Goal: Task Accomplishment & Management: Complete application form

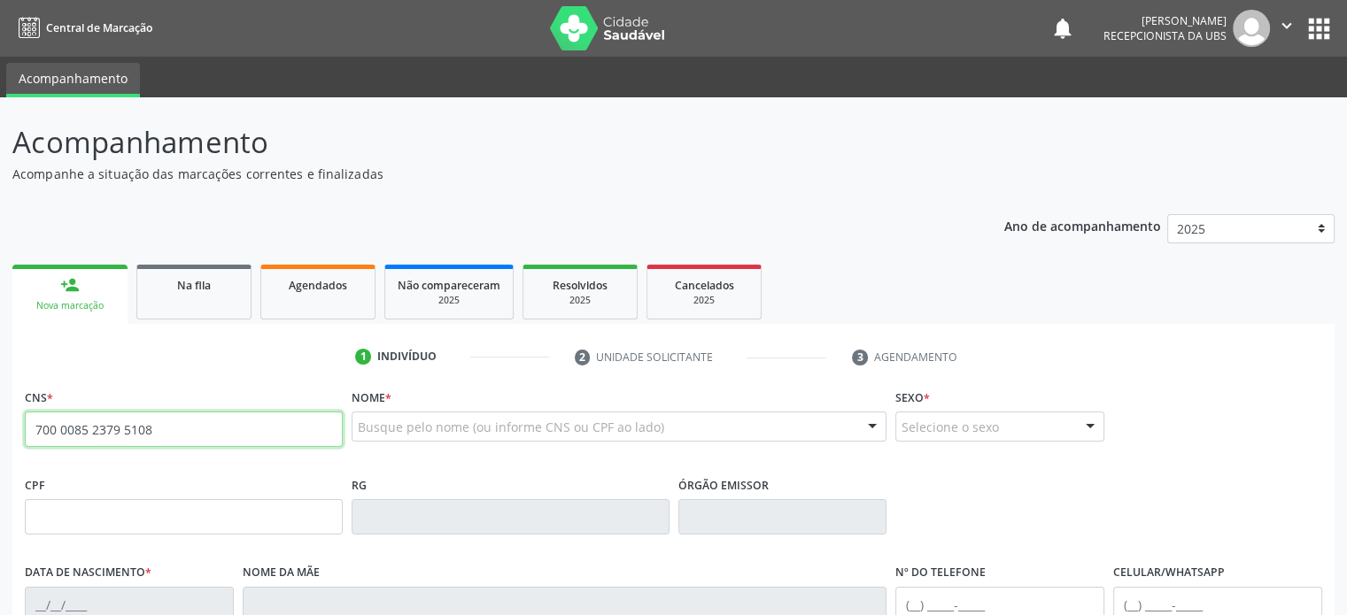
type input "700 0085 2379 5108"
type input "027.922.075-82"
type input "[DATE]"
type input "[PERSON_NAME]"
type input "[PHONE_NUMBER]"
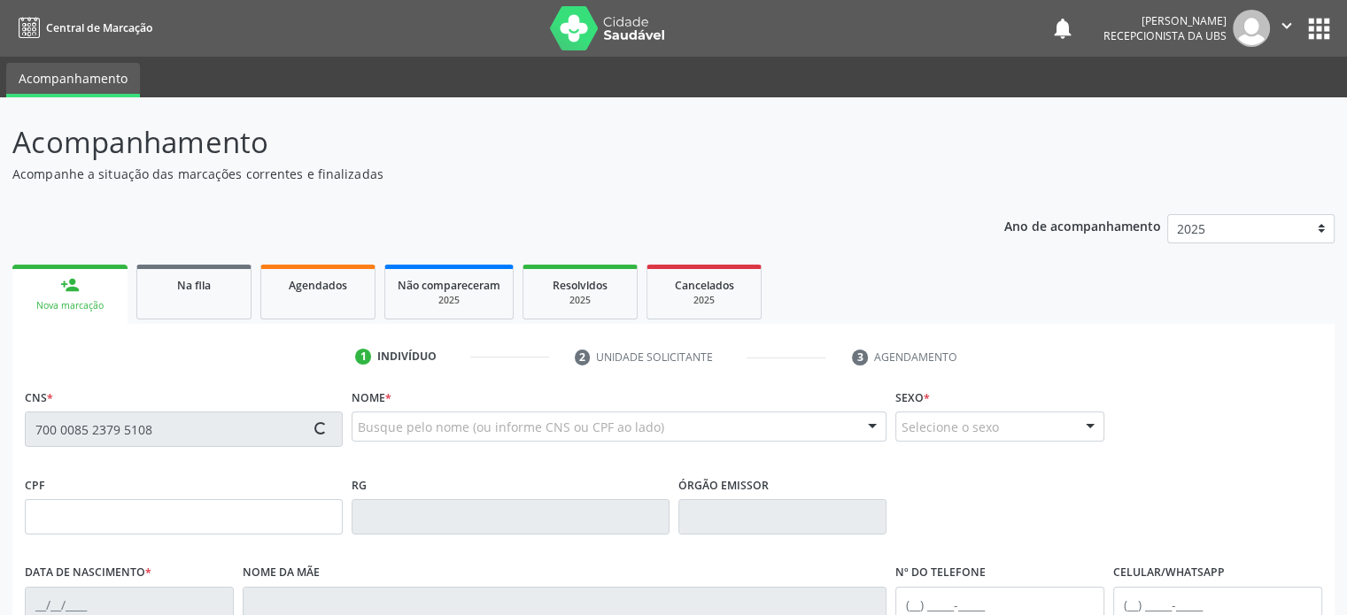
type input "[PHONE_NUMBER]"
type input "S/N"
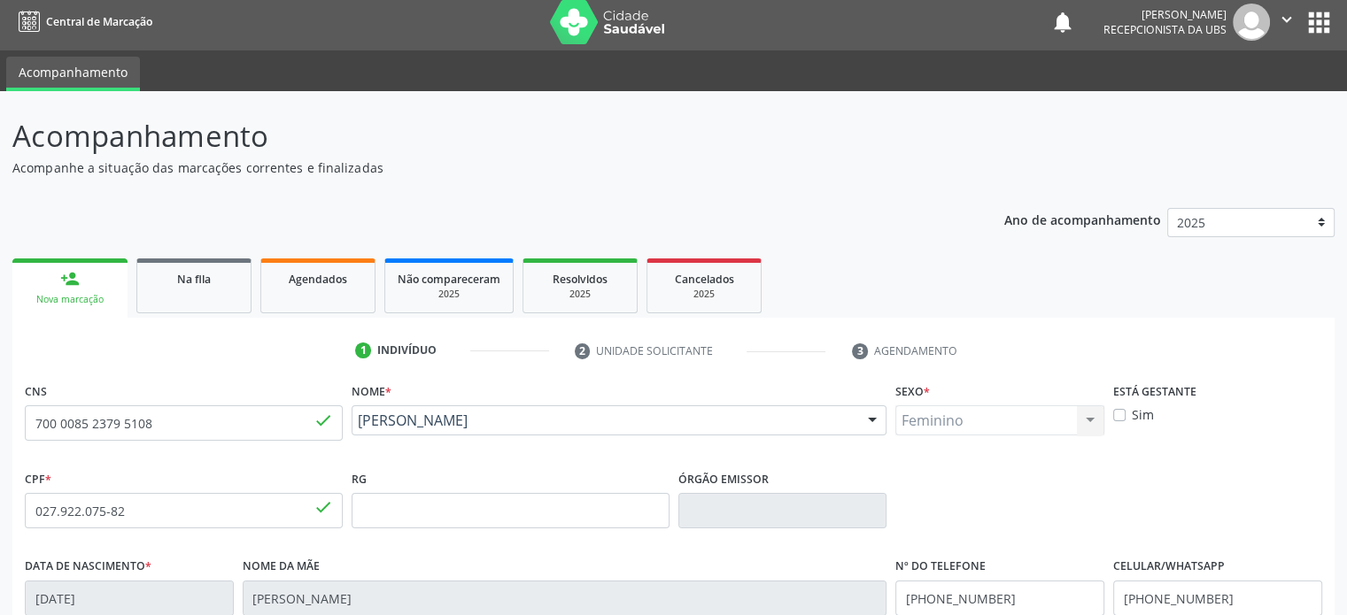
scroll to position [344, 0]
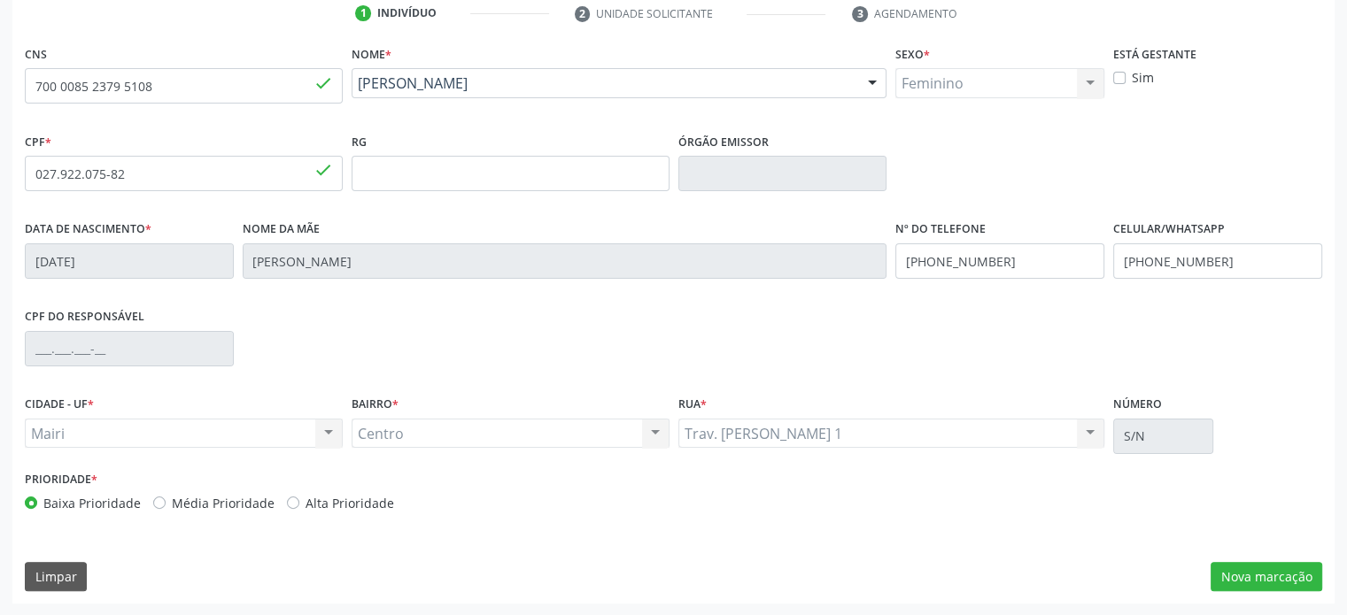
click at [306, 505] on label "Alta Prioridade" at bounding box center [350, 503] width 89 height 19
click at [287, 505] on input "Alta Prioridade" at bounding box center [293, 502] width 12 height 16
radio input "true"
click at [1297, 577] on button "Nova marcação" at bounding box center [1267, 577] width 112 height 30
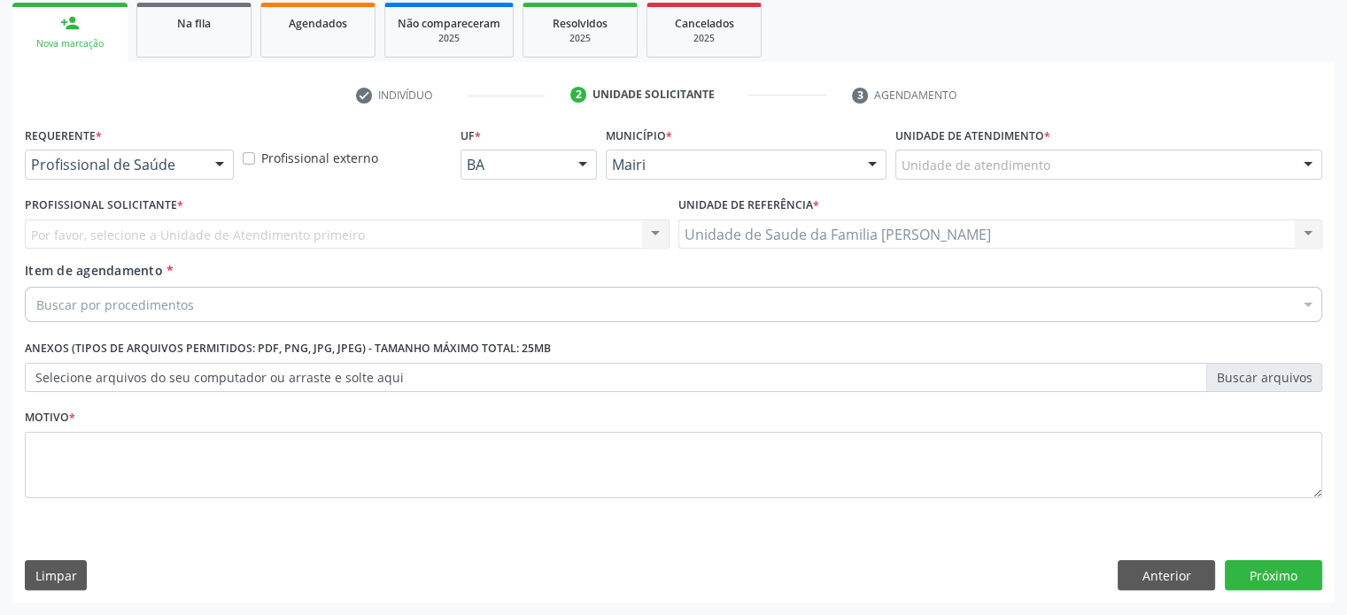
scroll to position [261, 0]
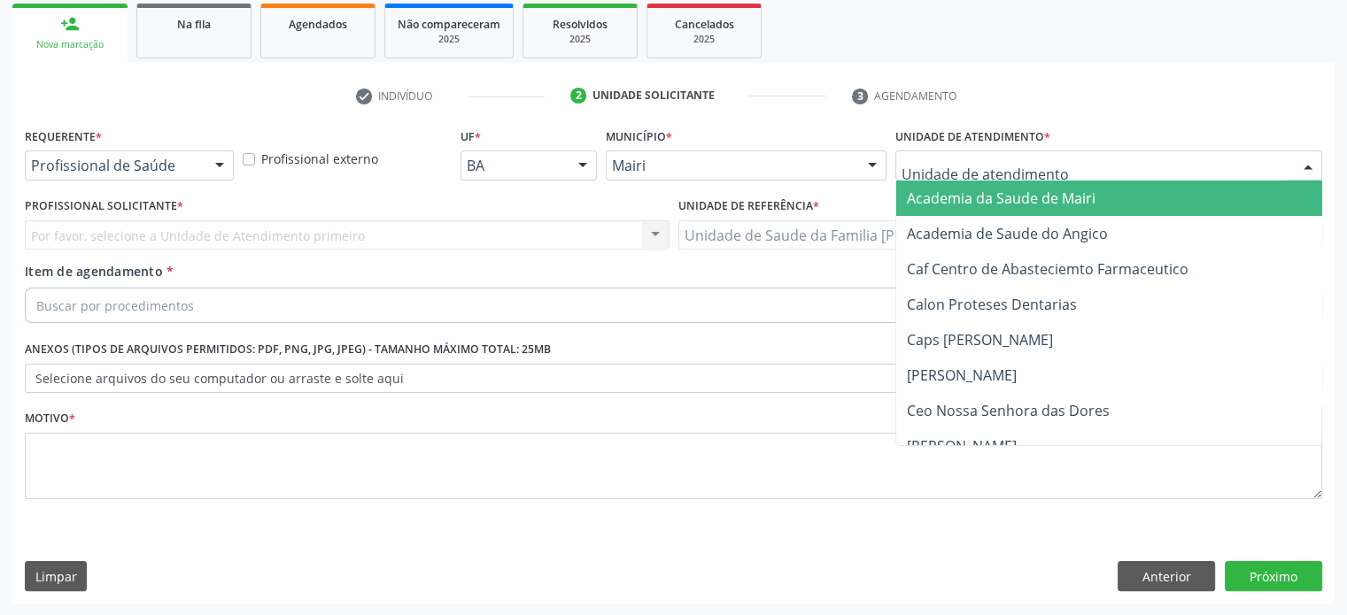
click at [1111, 153] on div at bounding box center [1108, 166] width 427 height 30
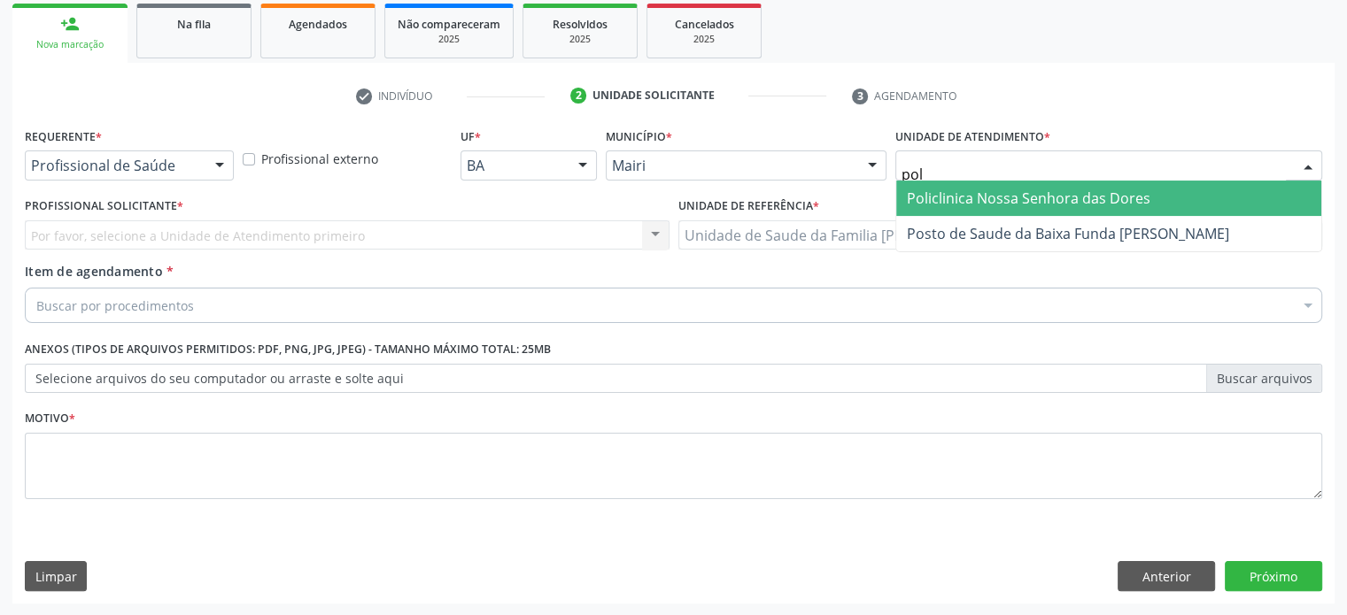
type input "poli"
click at [1091, 205] on span "Policlinica Nossa Senhora das Dores" at bounding box center [1029, 198] width 244 height 19
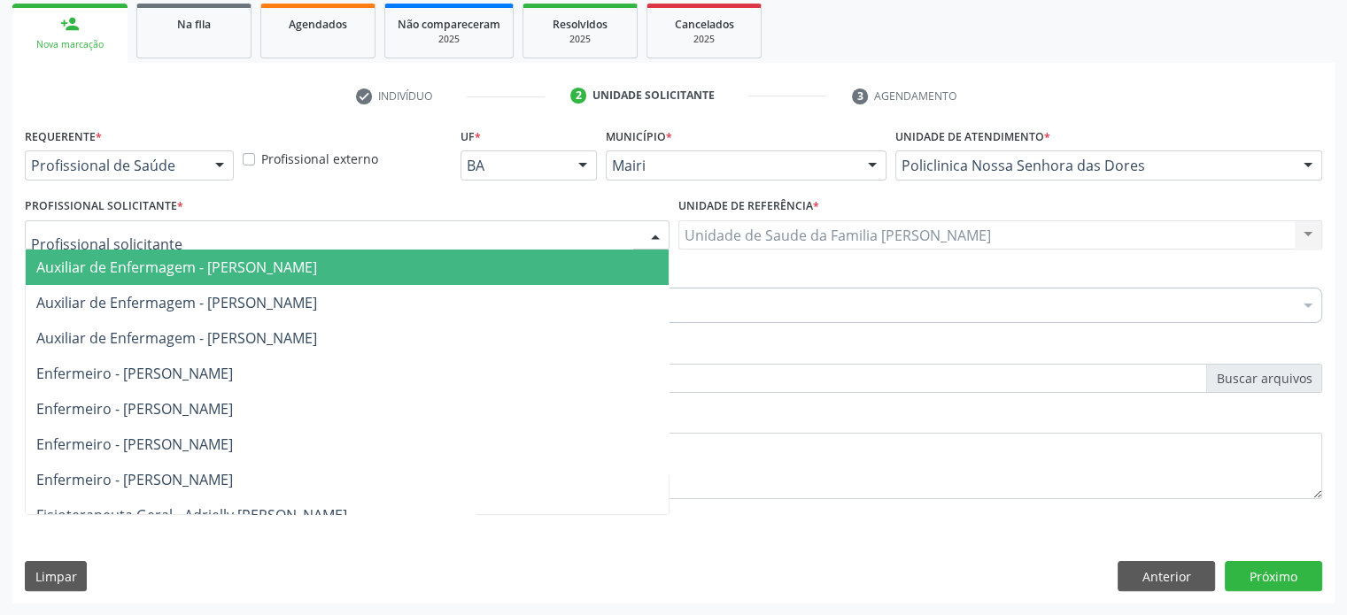
click at [206, 239] on div at bounding box center [347, 236] width 645 height 30
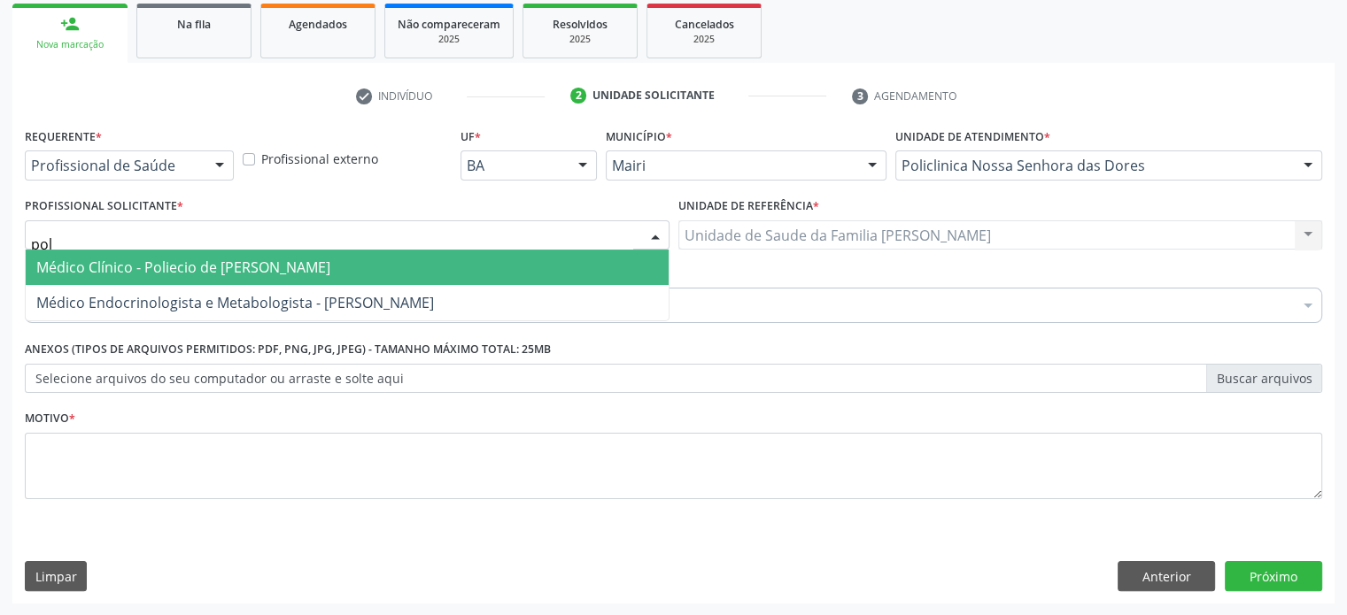
type input "poli"
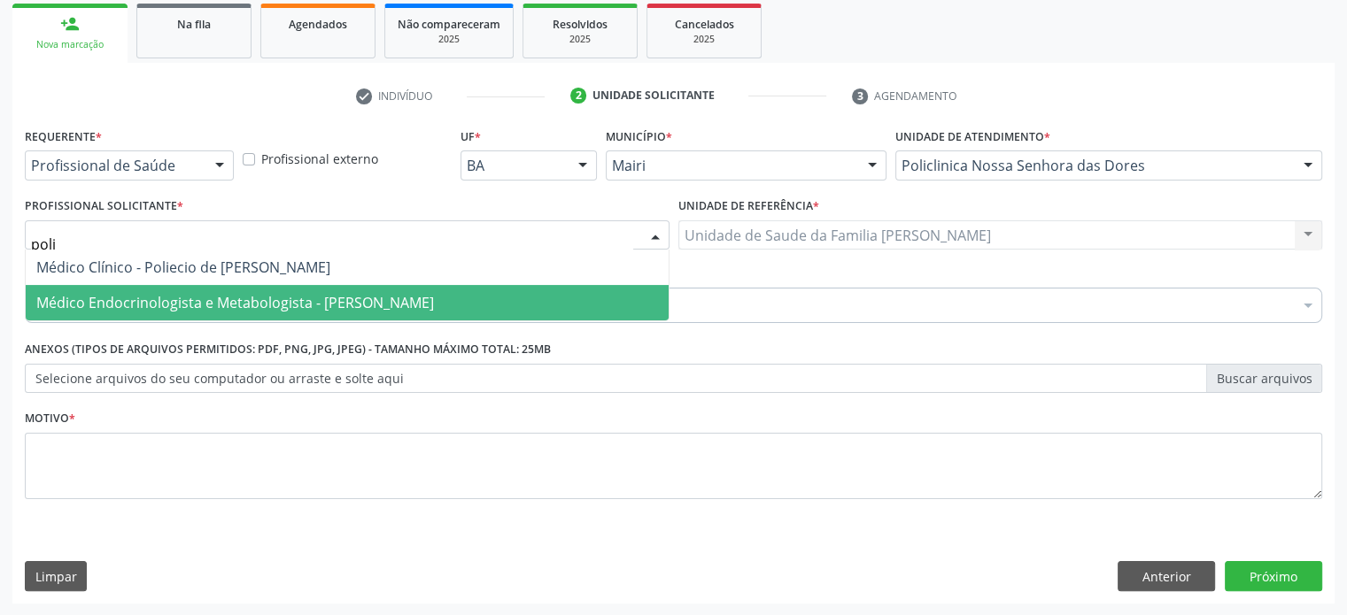
click at [216, 300] on span "Médico Endocrinologista e Metabologista - [PERSON_NAME]" at bounding box center [235, 302] width 398 height 19
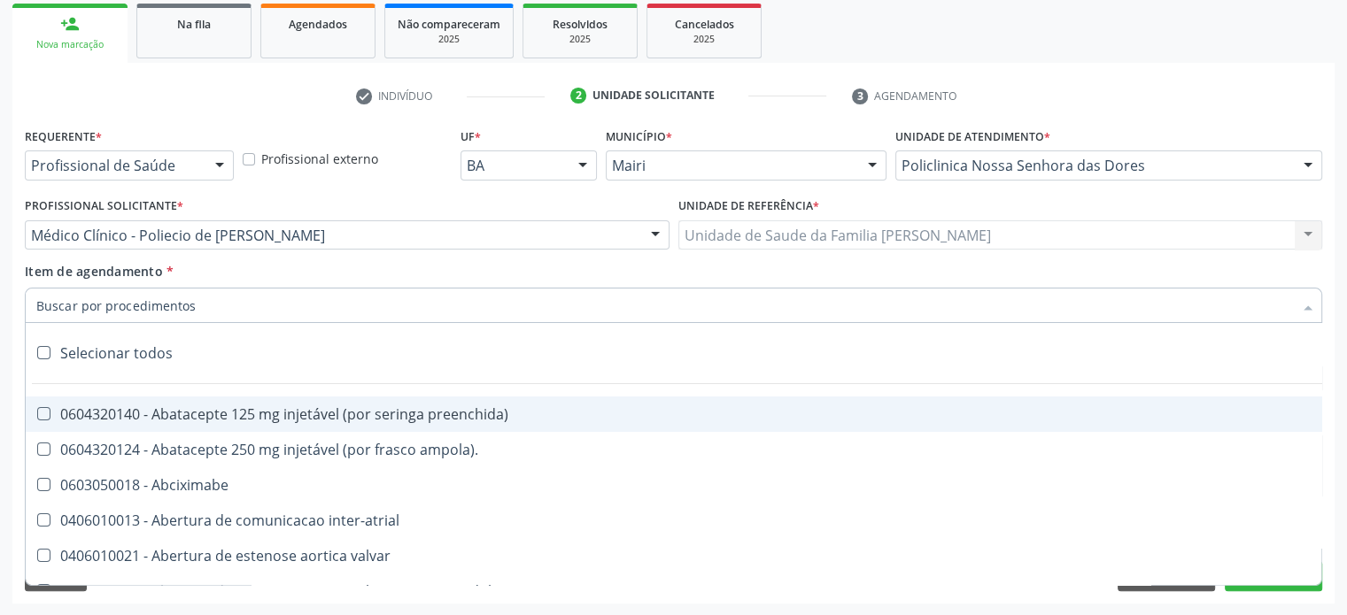
paste input "225155"
type input "225155"
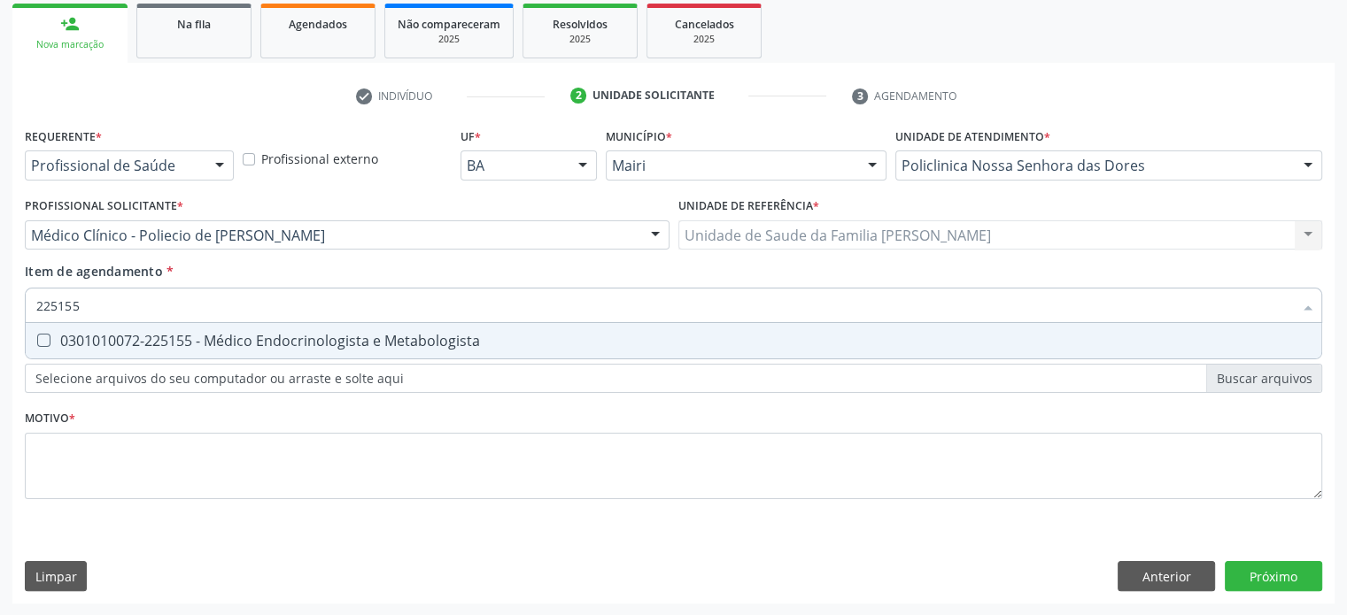
click at [116, 340] on div "0301010072-225155 - Médico Endocrinologista e Metabologista" at bounding box center [673, 341] width 1274 height 14
checkbox Metabologista "true"
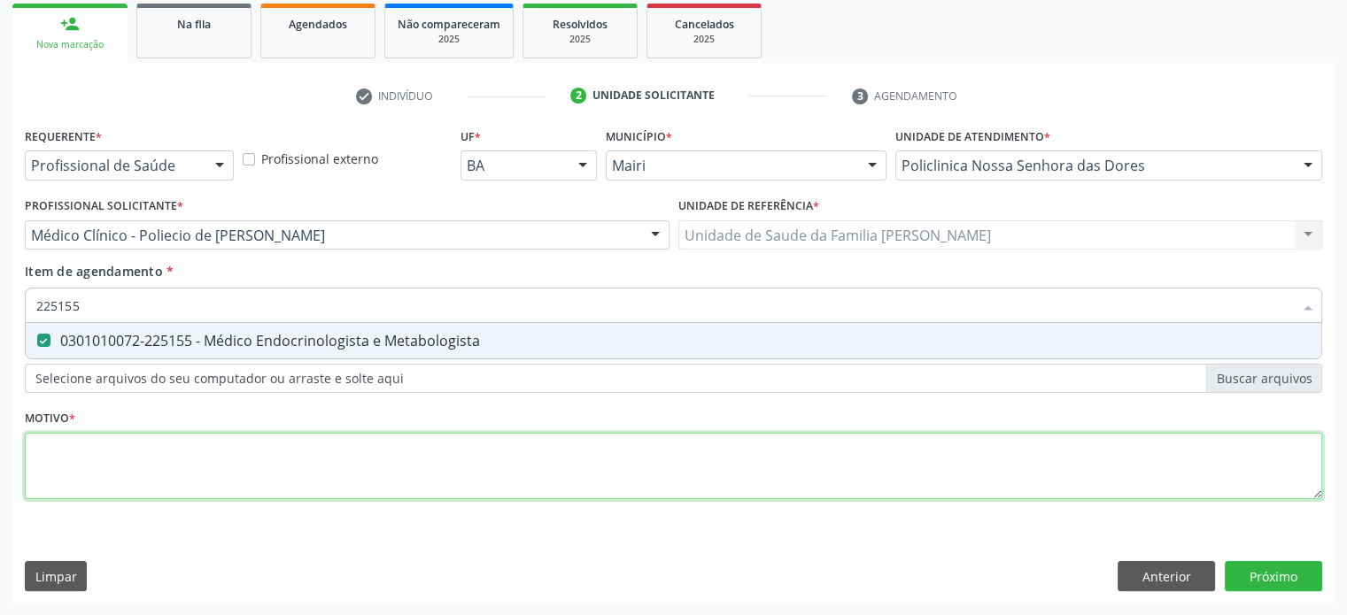
click at [68, 460] on div "Requerente * Profissional de Saúde Profissional de Saúde Paciente Nenhum result…" at bounding box center [673, 323] width 1297 height 401
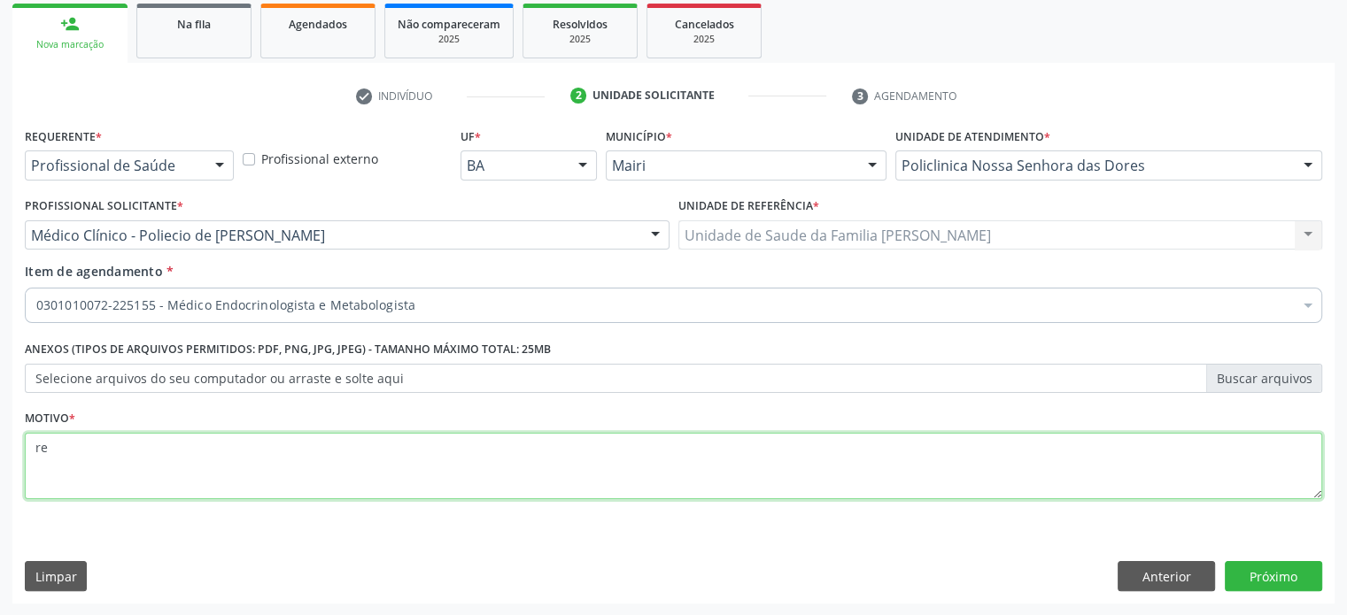
type textarea "r"
type textarea "RETORNO PARA CONSULTA COM ENDROCRINO"
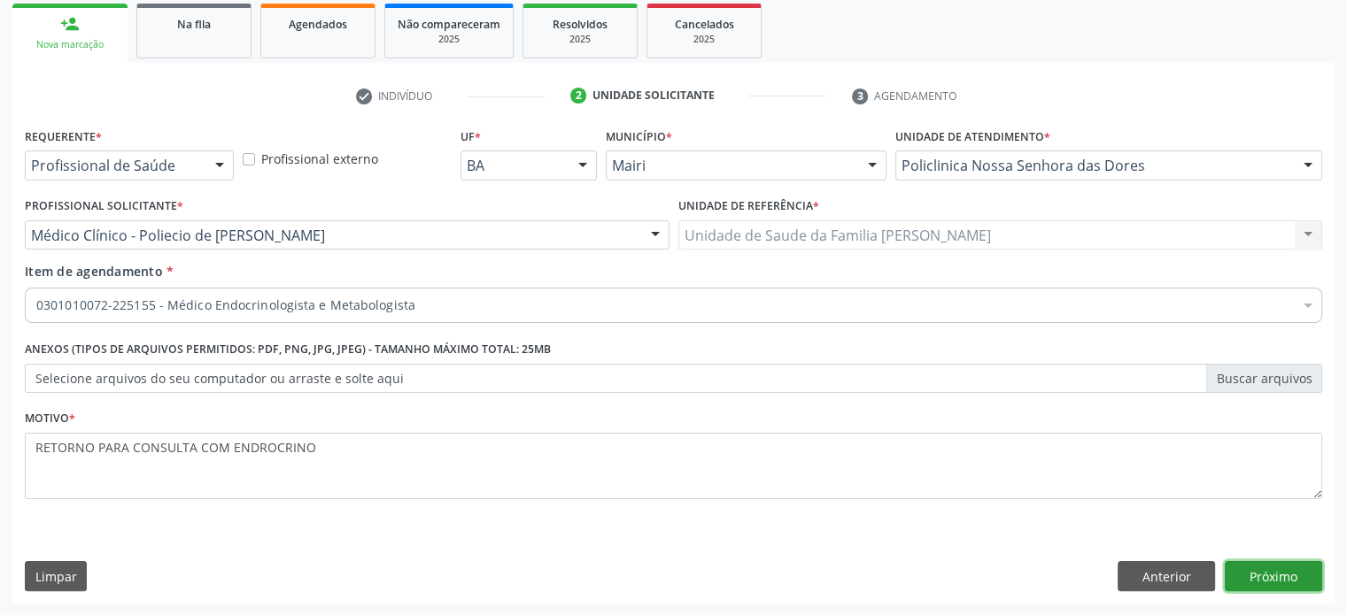
click at [1277, 573] on button "Próximo" at bounding box center [1273, 576] width 97 height 30
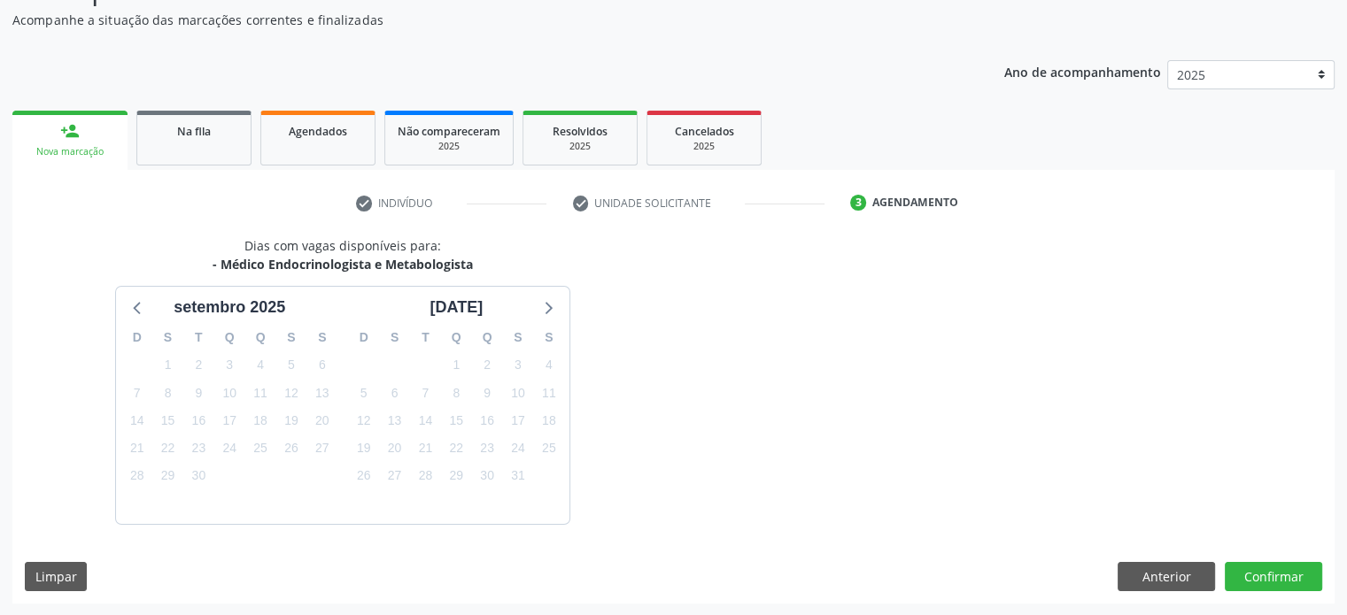
scroll to position [205, 0]
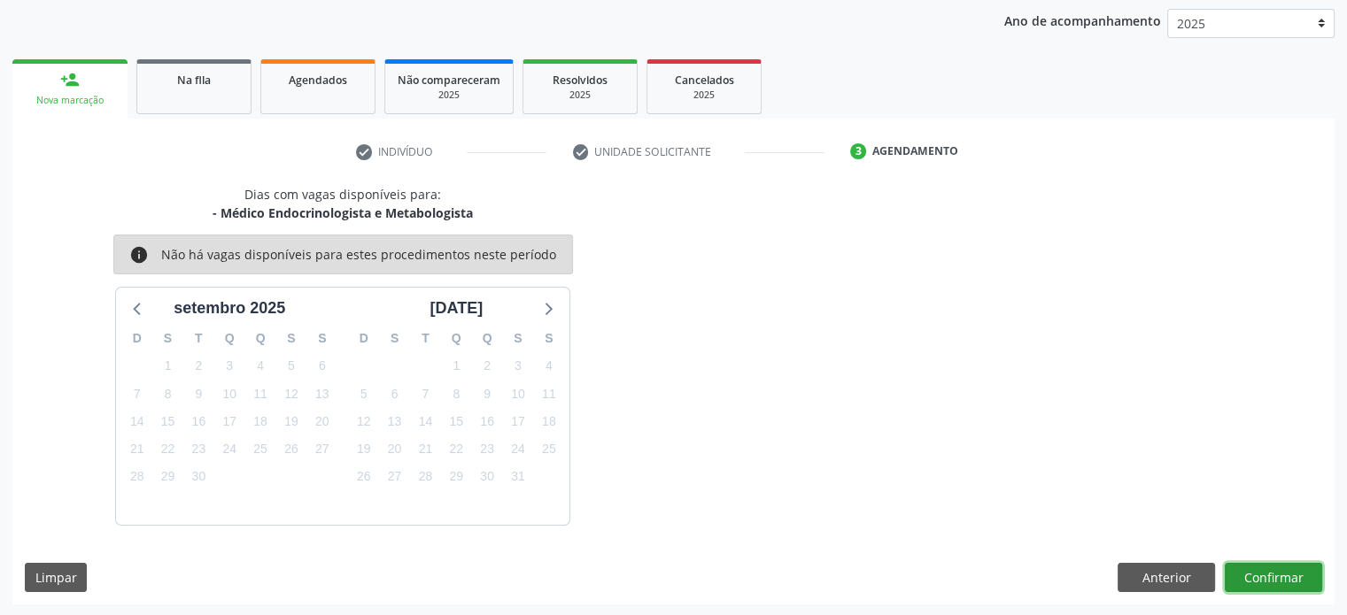
click at [1277, 573] on button "Confirmar" at bounding box center [1273, 578] width 97 height 30
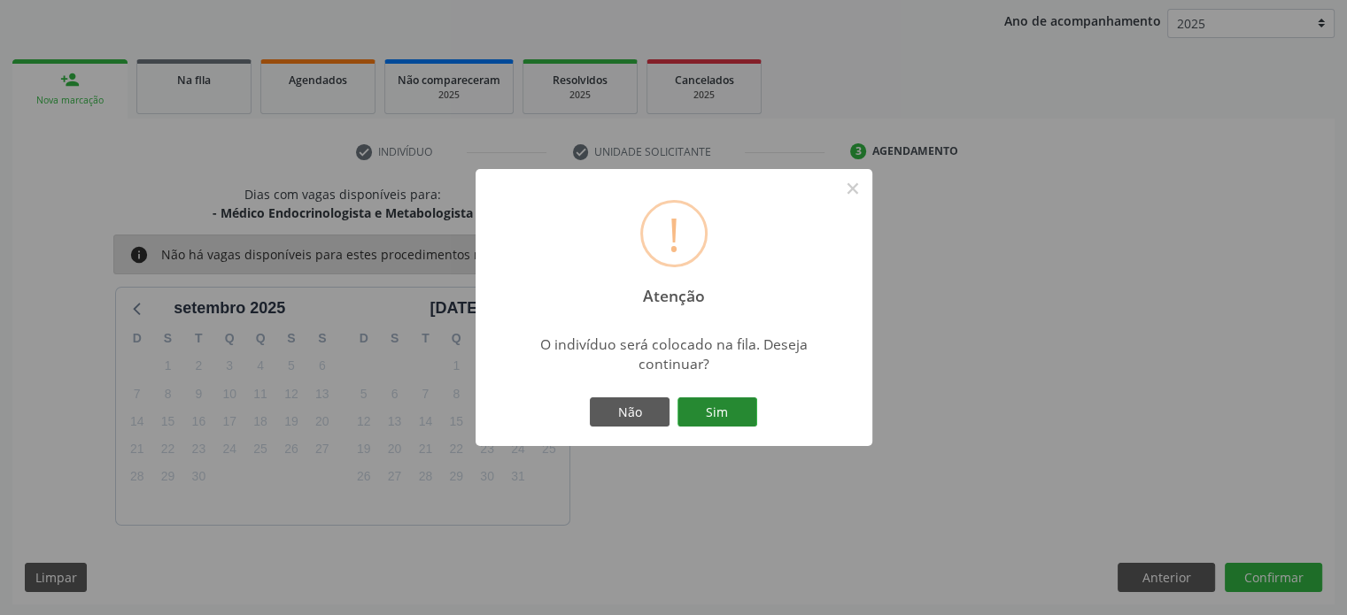
click at [724, 417] on button "Sim" at bounding box center [717, 413] width 80 height 30
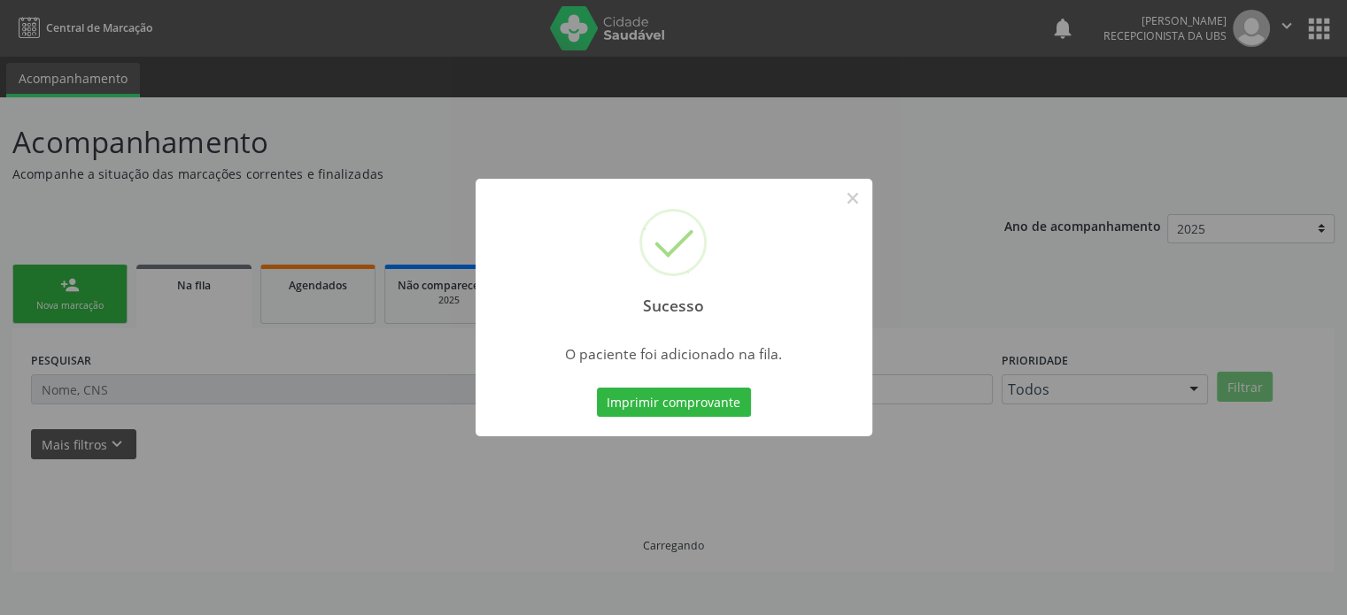
scroll to position [0, 0]
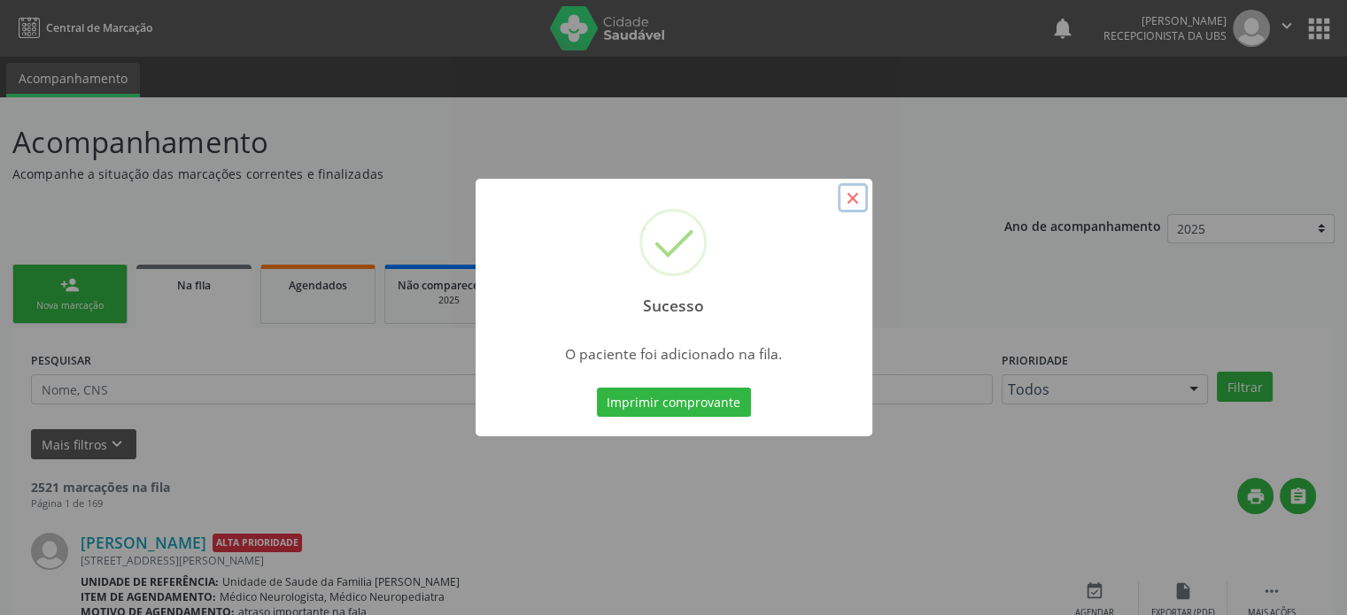
click at [849, 200] on button "×" at bounding box center [853, 198] width 30 height 30
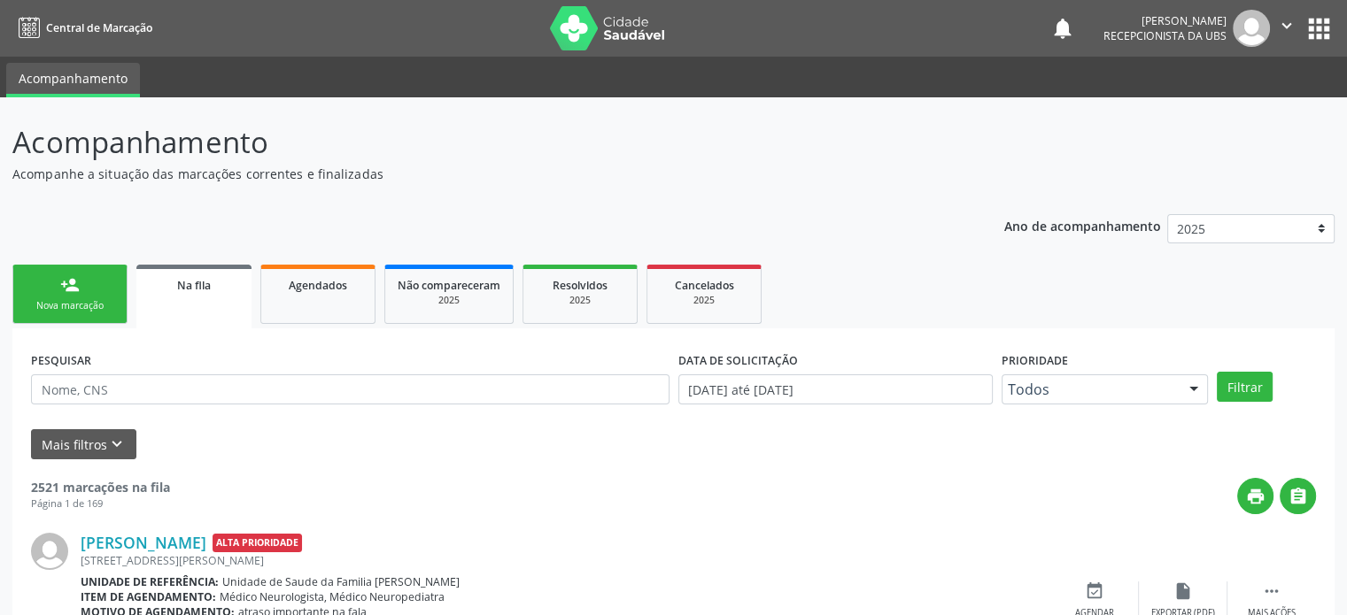
click at [231, 275] on div "Na fila" at bounding box center [194, 284] width 90 height 19
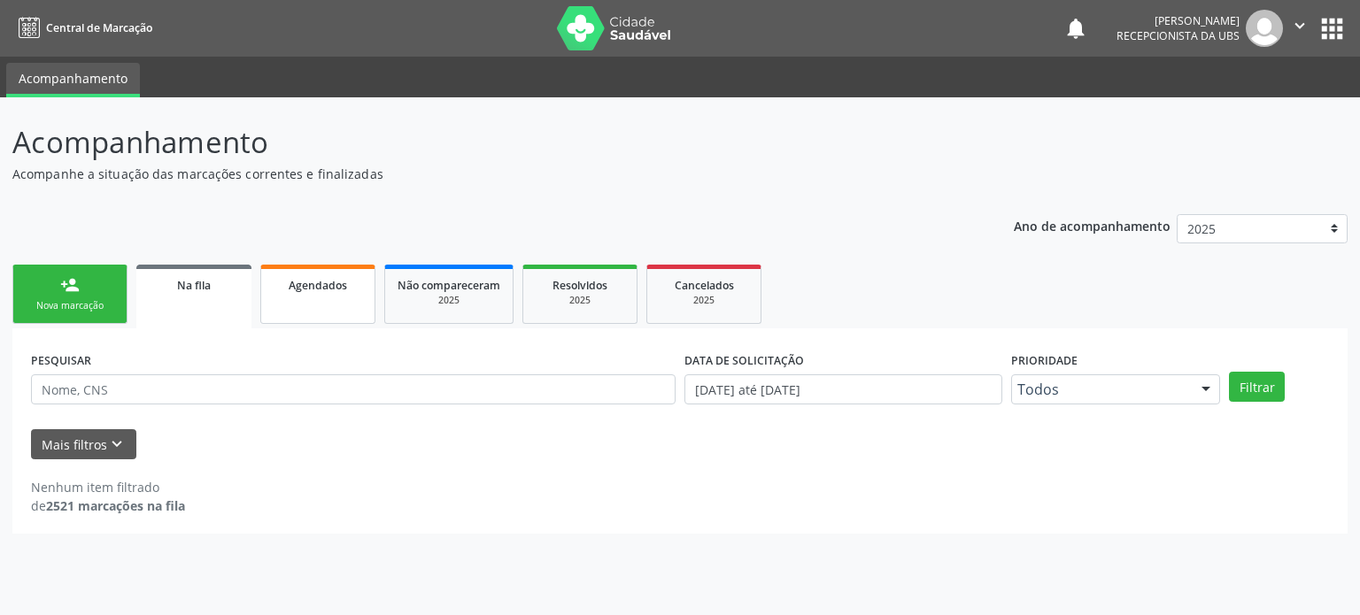
click at [336, 273] on link "Agendados" at bounding box center [317, 294] width 115 height 59
click at [417, 304] on div "2025" at bounding box center [449, 300] width 103 height 13
click at [556, 300] on div "2025" at bounding box center [578, 300] width 89 height 13
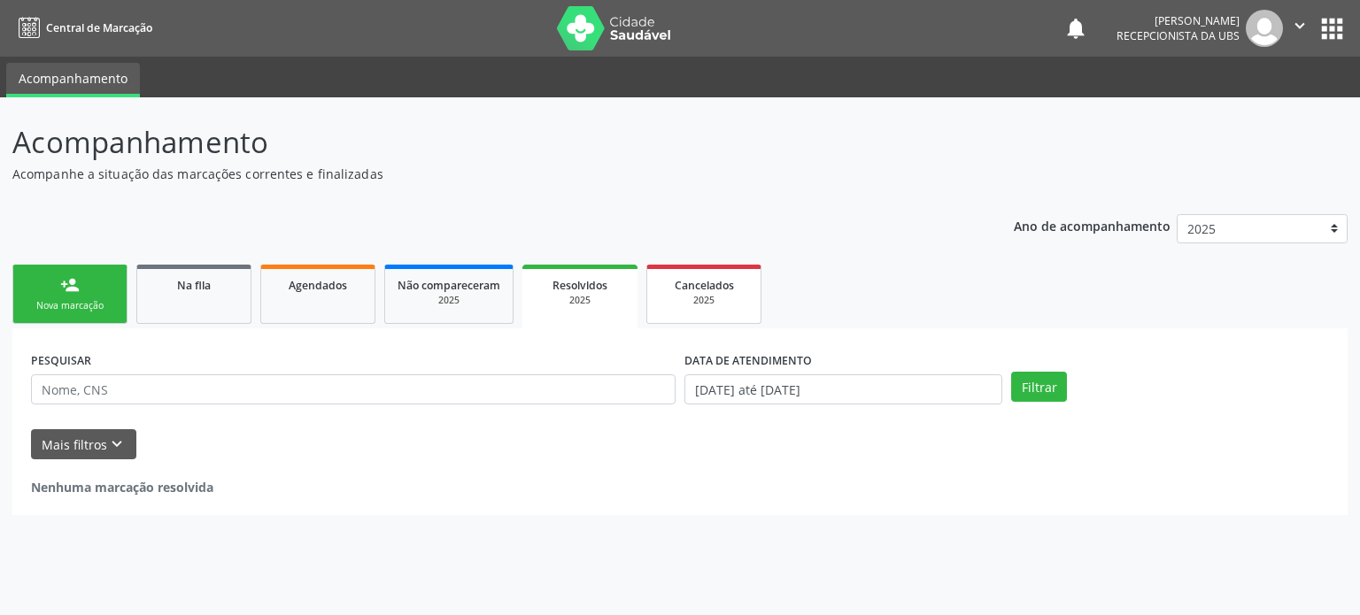
click at [677, 299] on div "2025" at bounding box center [704, 300] width 89 height 13
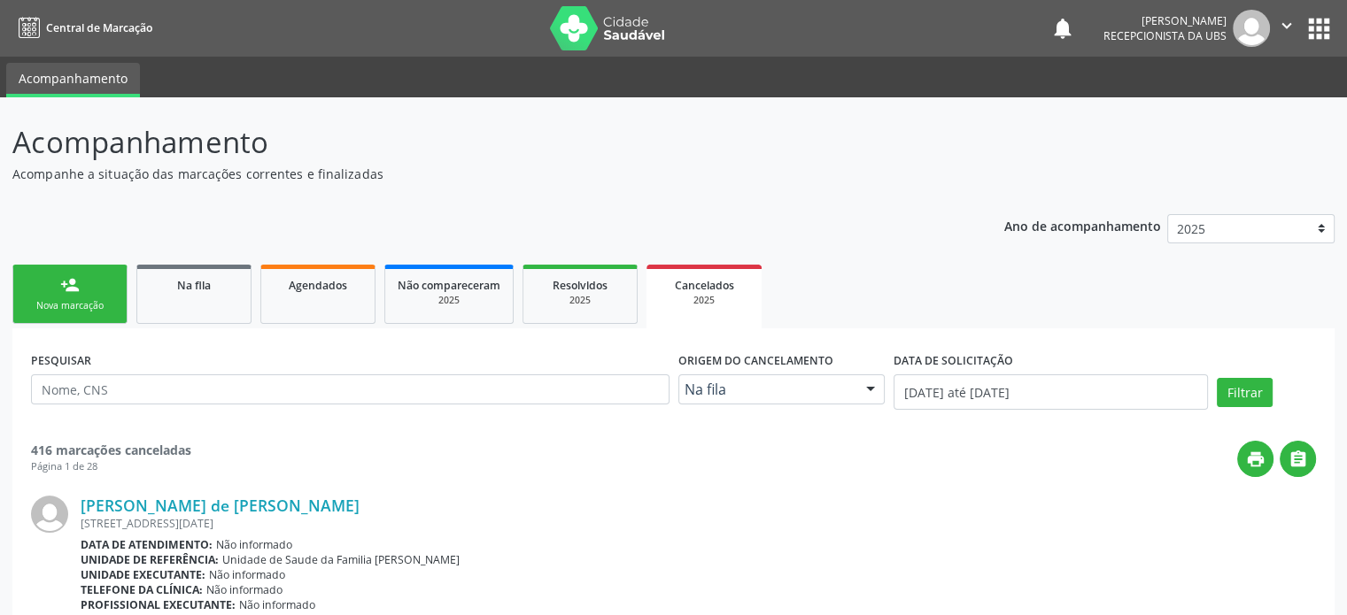
click at [117, 279] on link "person_add Nova marcação" at bounding box center [69, 294] width 115 height 59
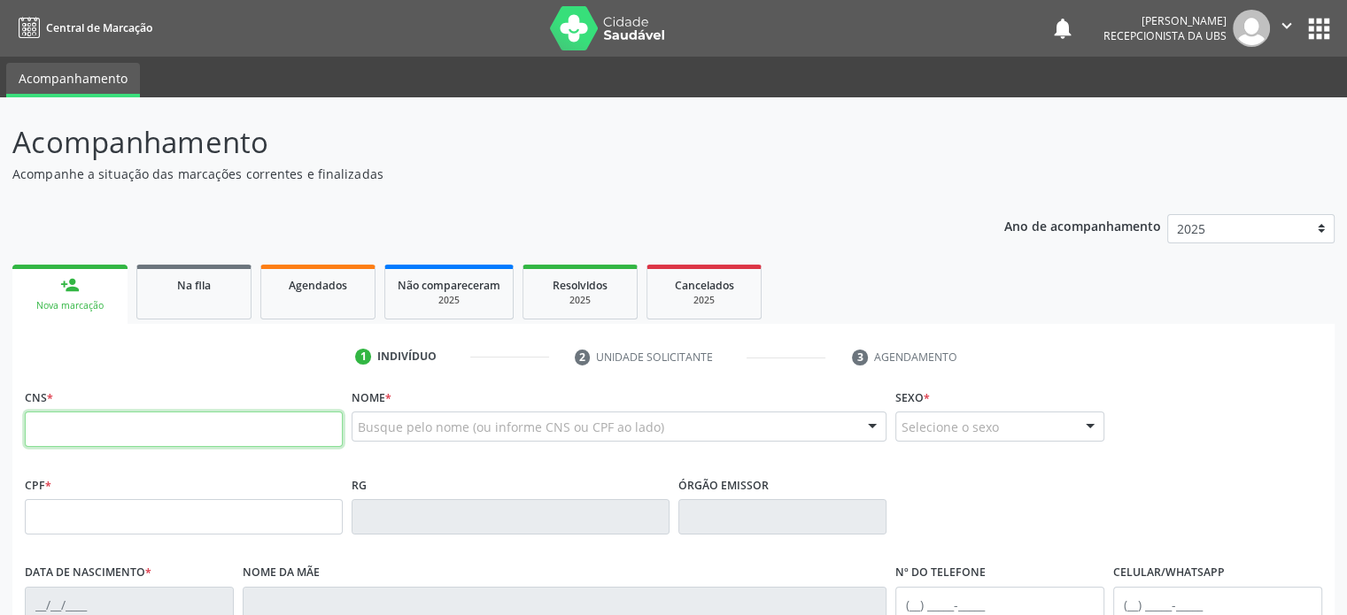
click at [56, 427] on input "text" at bounding box center [184, 429] width 318 height 35
click at [88, 430] on input "text" at bounding box center [184, 429] width 318 height 35
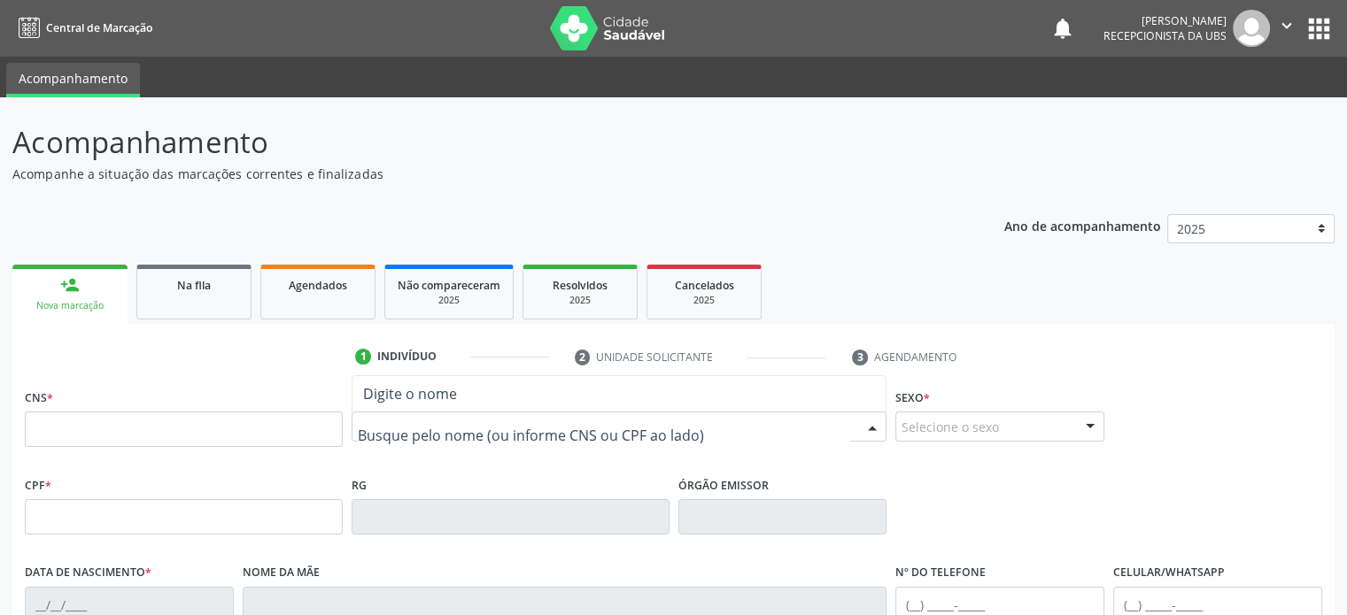
click at [421, 438] on div at bounding box center [620, 427] width 536 height 30
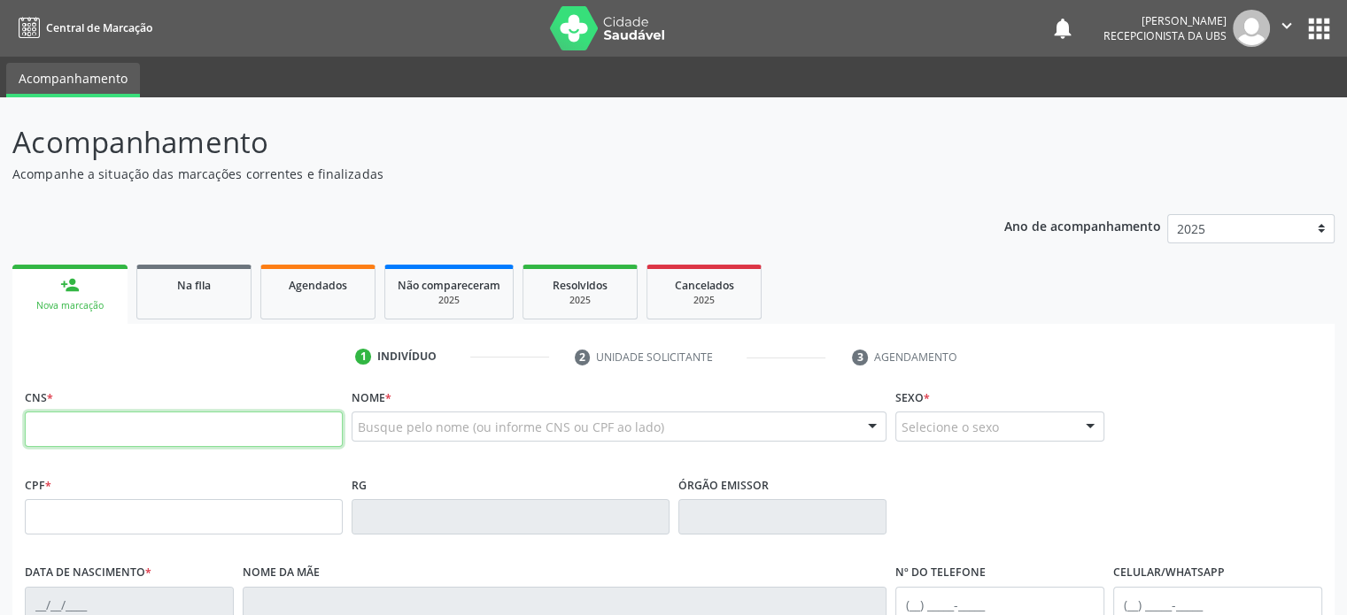
click at [293, 445] on input "text" at bounding box center [184, 429] width 318 height 35
